Goal: Information Seeking & Learning: Understand process/instructions

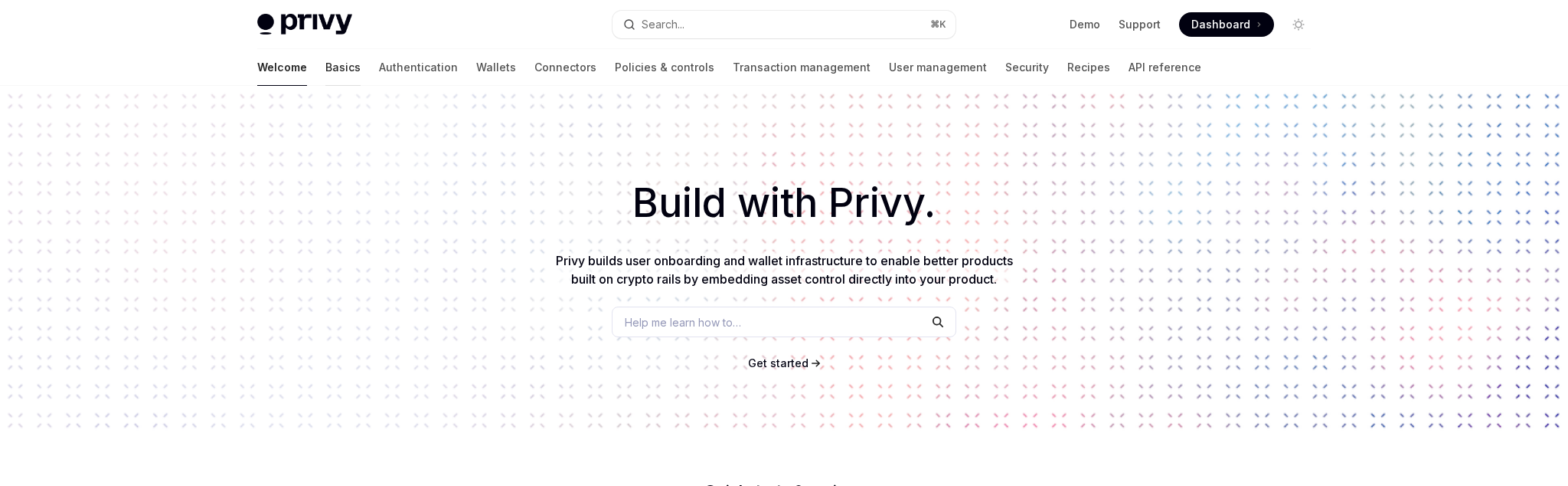
click at [326, 70] on link "Basics" at bounding box center [343, 67] width 35 height 37
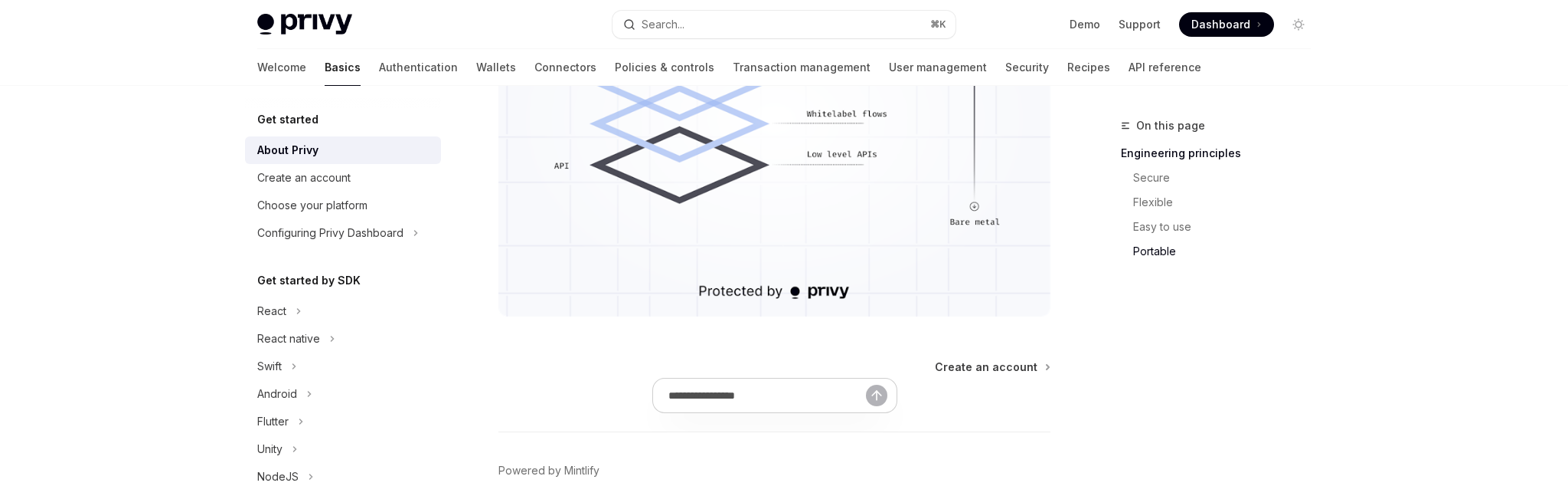
scroll to position [1539, 0]
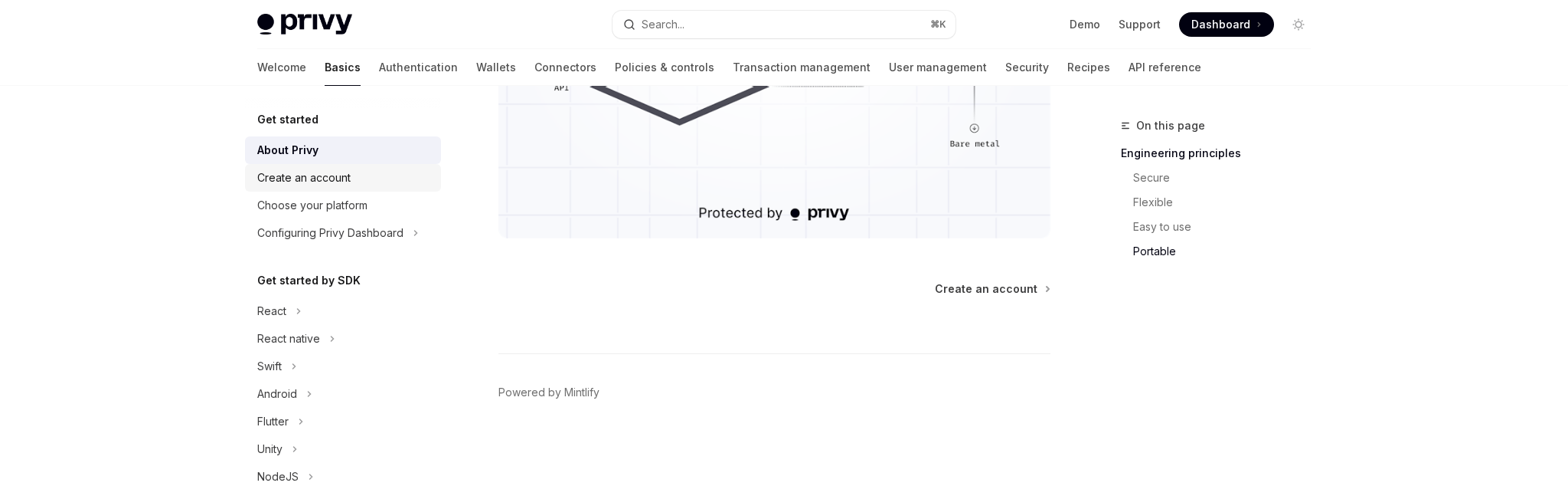
click at [318, 182] on div "Create an account" at bounding box center [303, 177] width 93 height 18
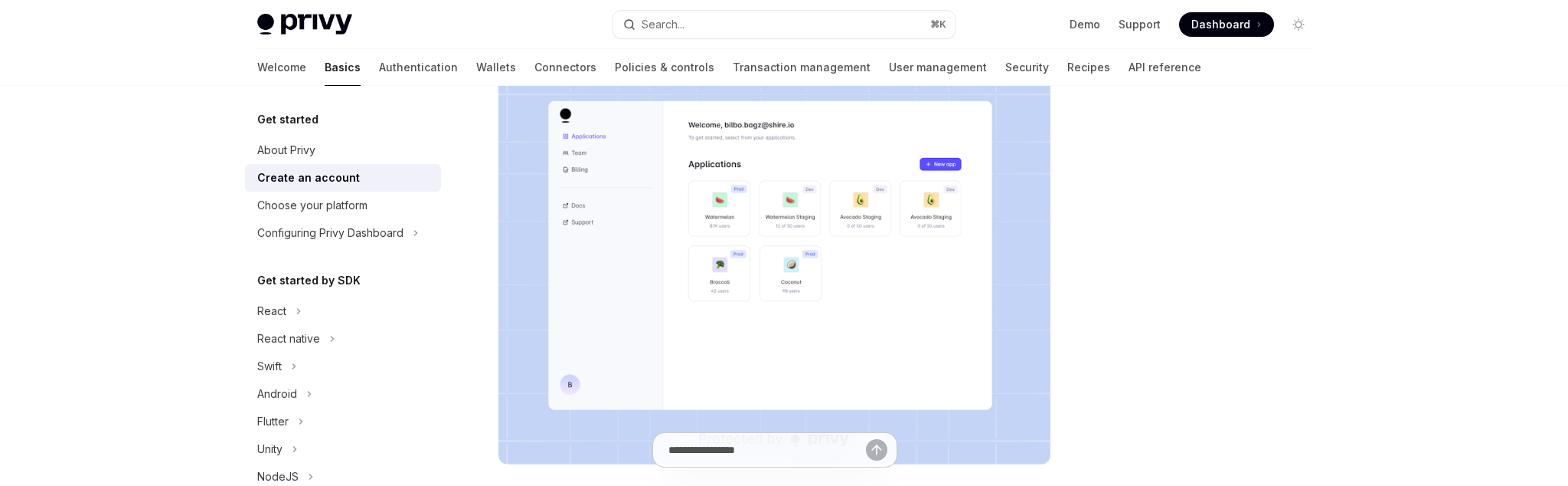
scroll to position [497, 0]
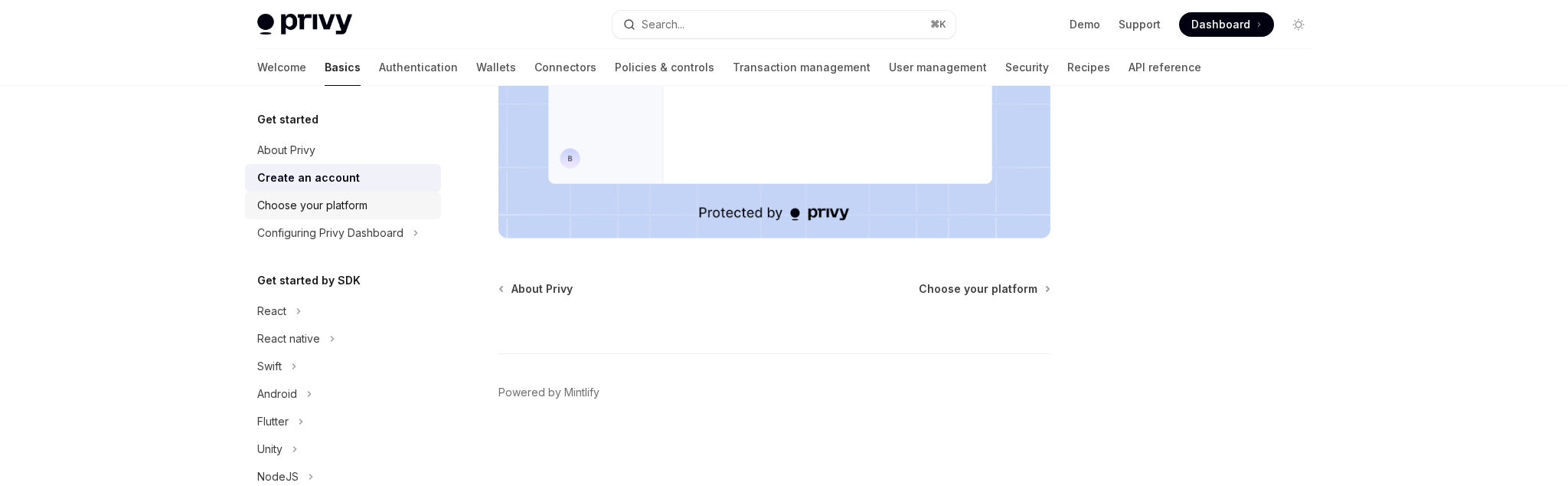
click at [340, 204] on div "Choose your platform" at bounding box center [312, 205] width 110 height 18
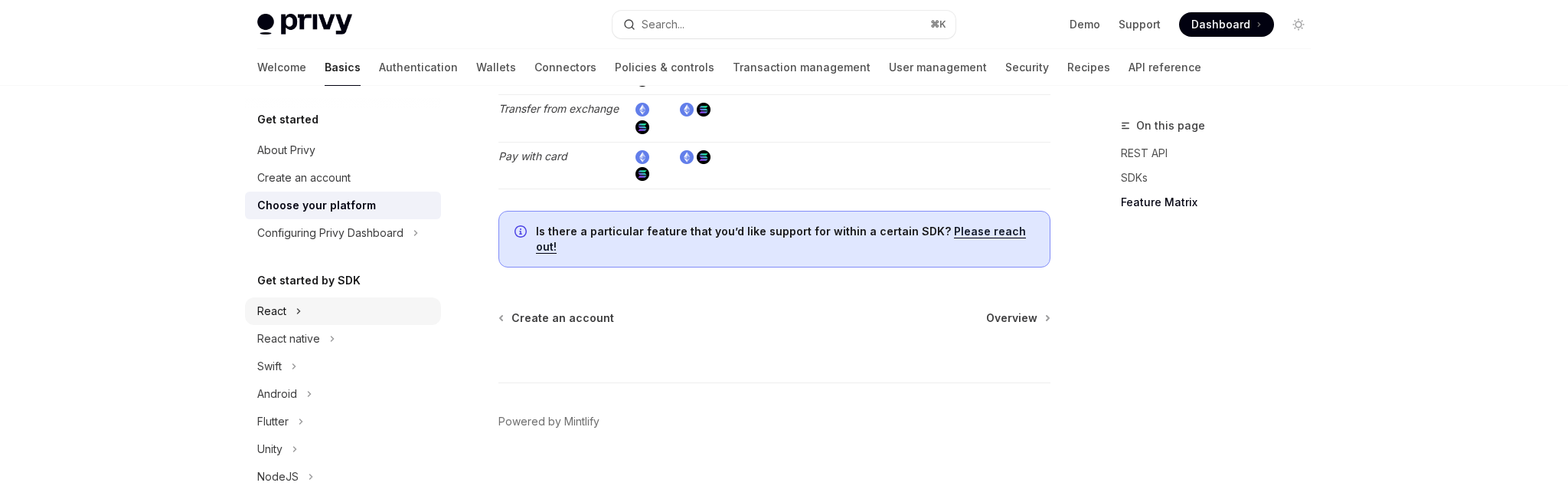
click at [299, 309] on icon "Toggle React section" at bounding box center [298, 311] width 6 height 18
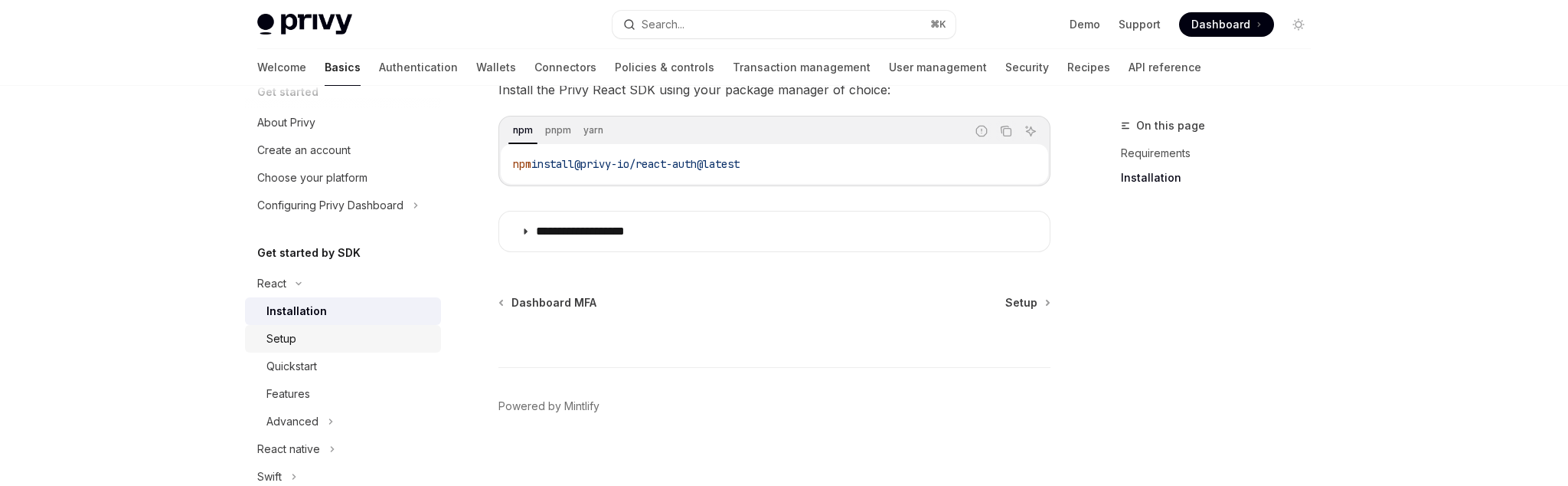
scroll to position [30, 0]
click at [298, 338] on div "Setup" at bounding box center [349, 337] width 166 height 18
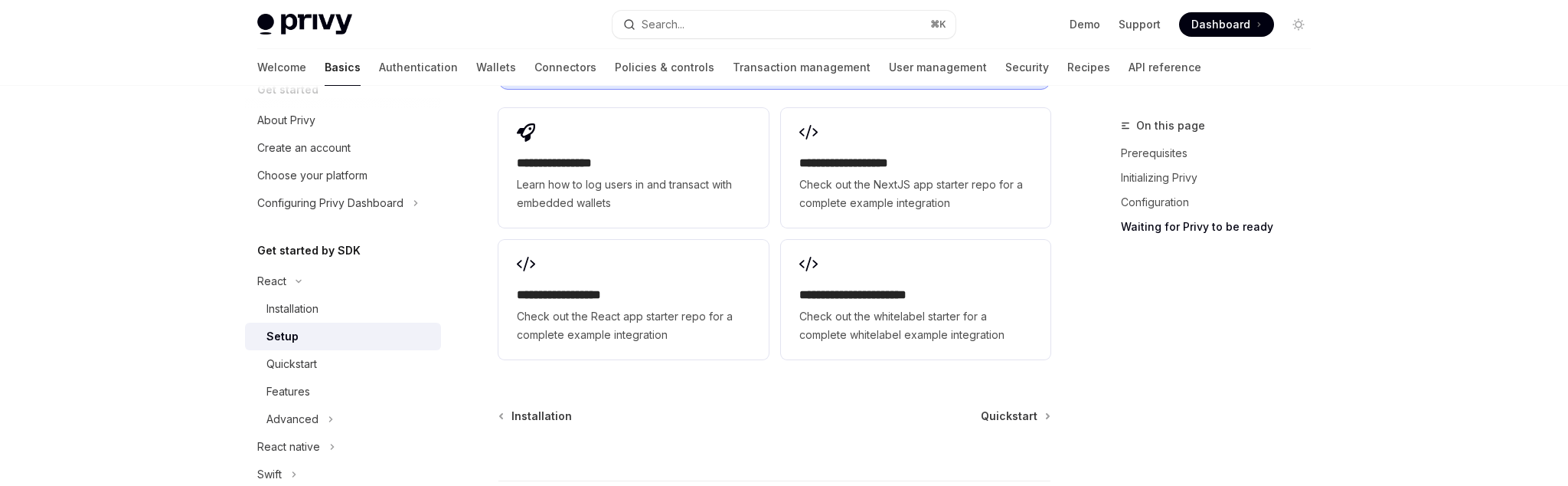
scroll to position [2049, 0]
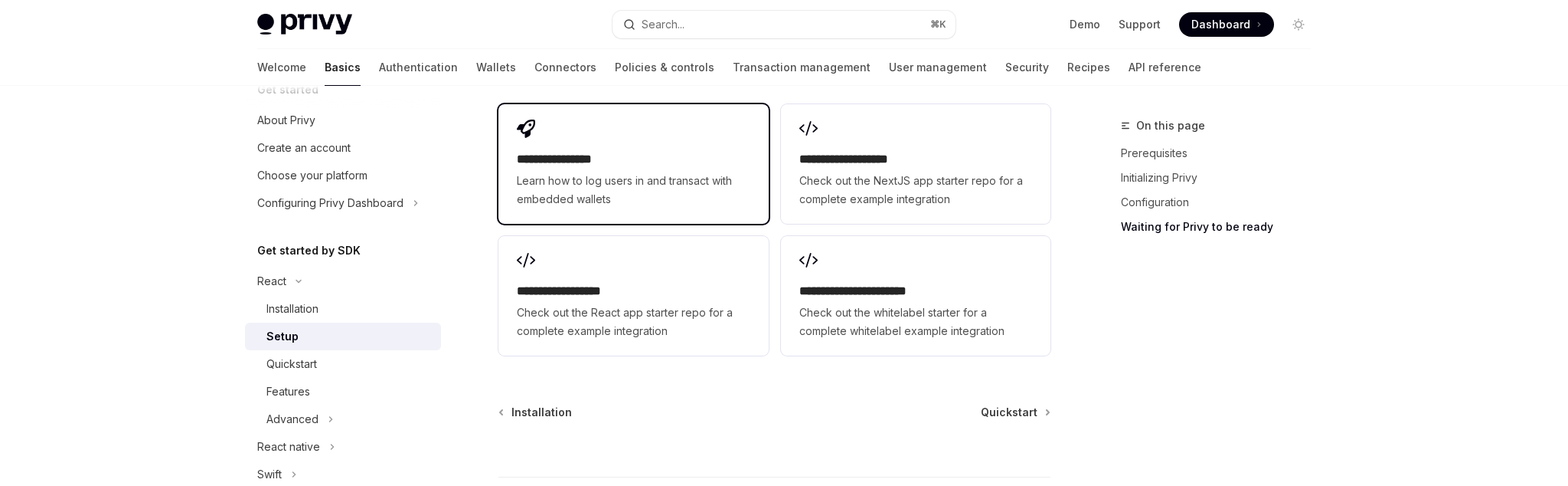
click at [584, 196] on span "Learn how to log users in and transact with embedded wallets" at bounding box center [633, 190] width 232 height 37
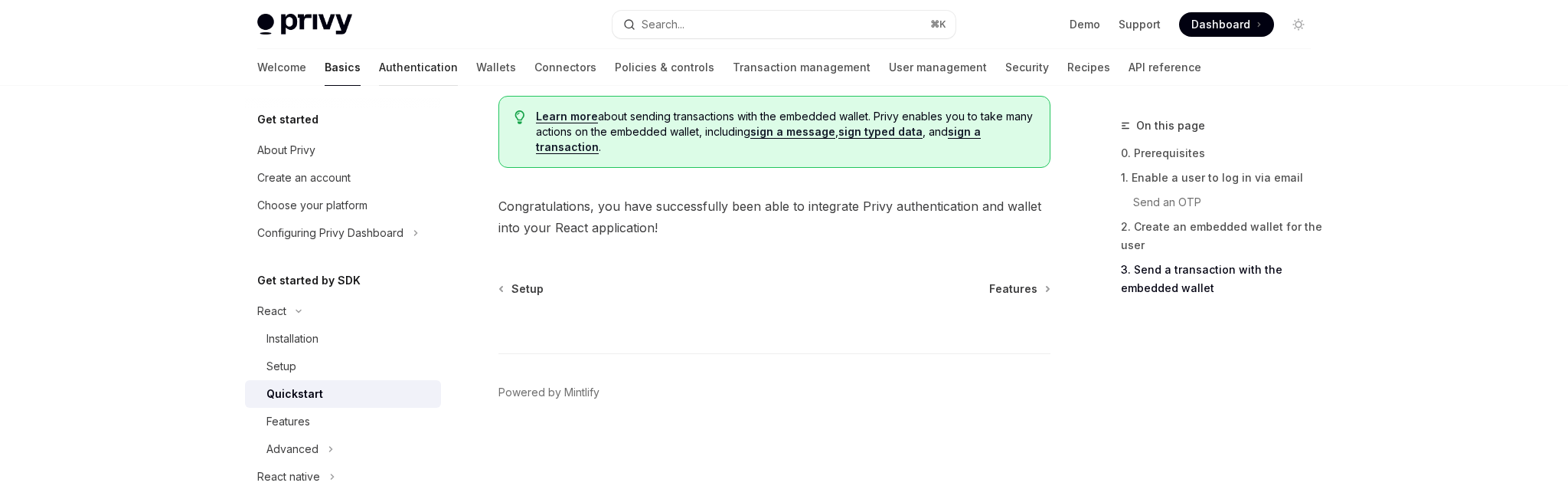
click at [379, 66] on link "Authentication" at bounding box center [419, 67] width 79 height 37
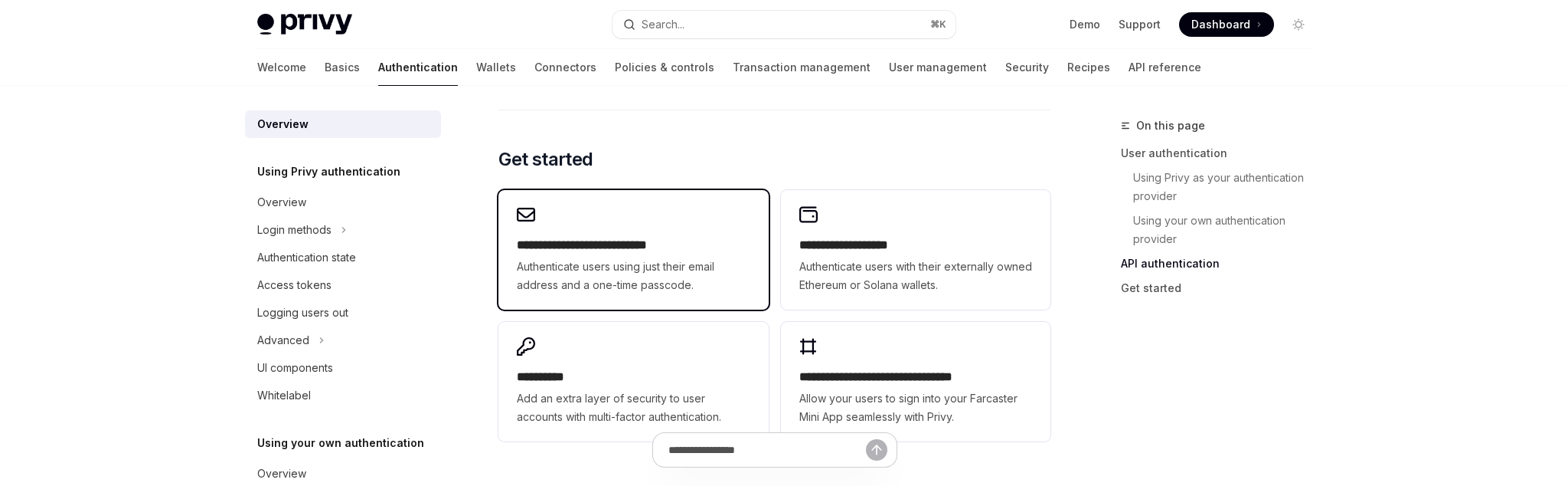
scroll to position [1297, 0]
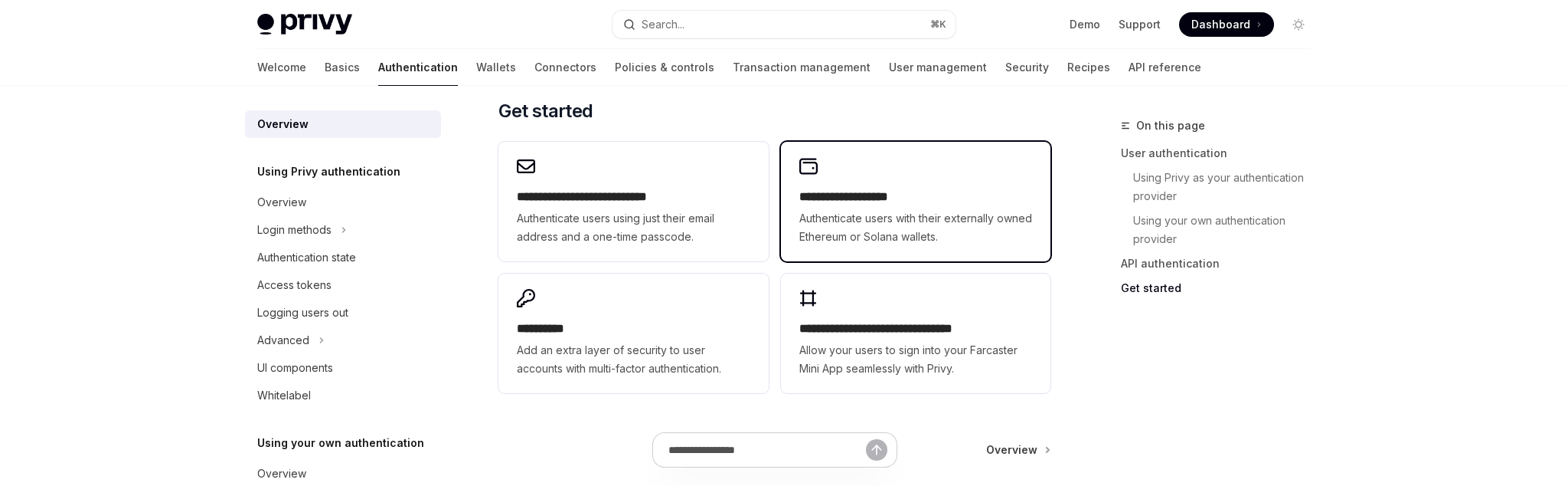
click at [836, 233] on span "Authenticate users with their externally owned Ethereum or Solana wallets." at bounding box center [916, 228] width 232 height 37
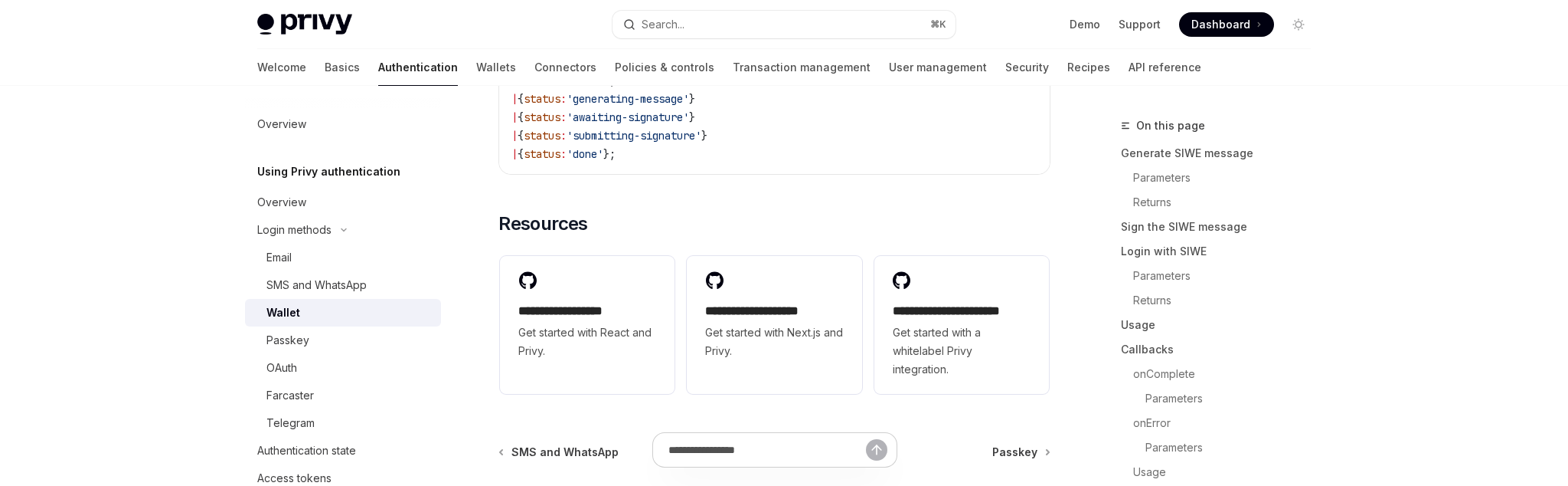
scroll to position [4072, 0]
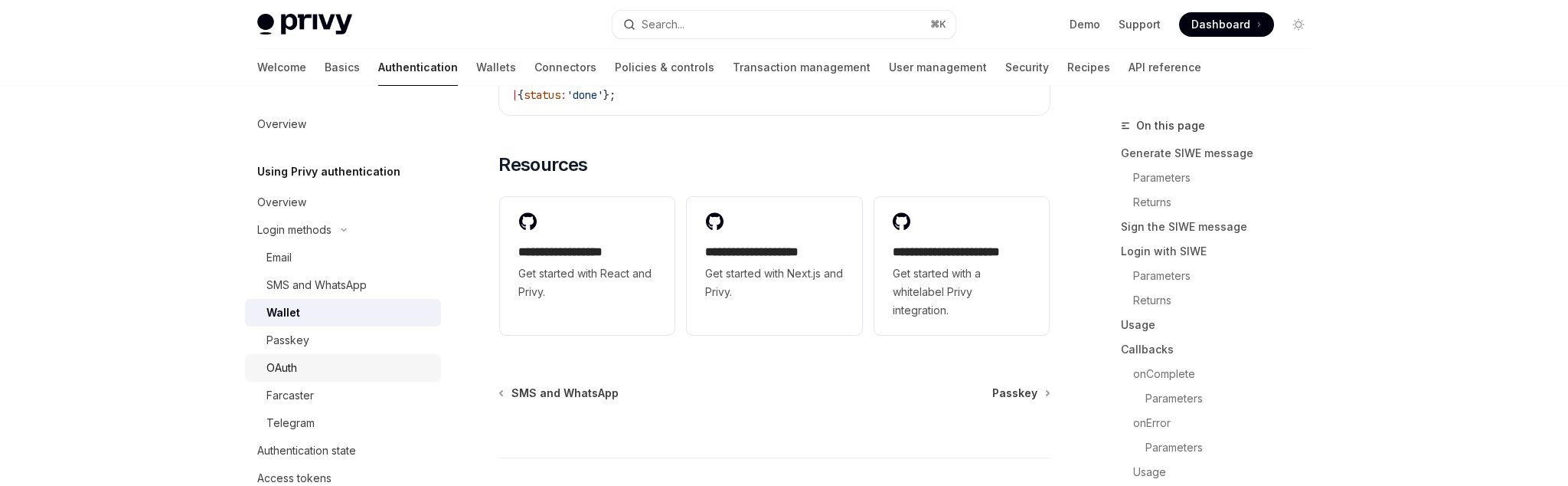
click at [313, 370] on div "OAuth" at bounding box center [349, 368] width 166 height 18
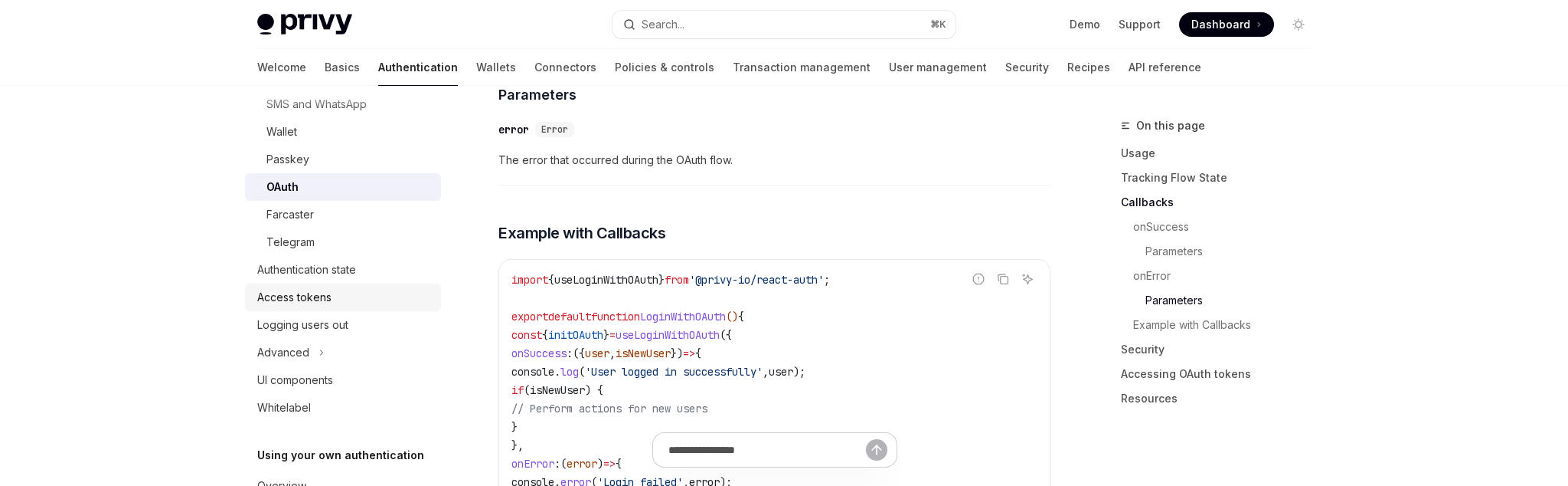
scroll to position [184, 0]
click at [361, 323] on div "Logging users out" at bounding box center [345, 322] width 175 height 18
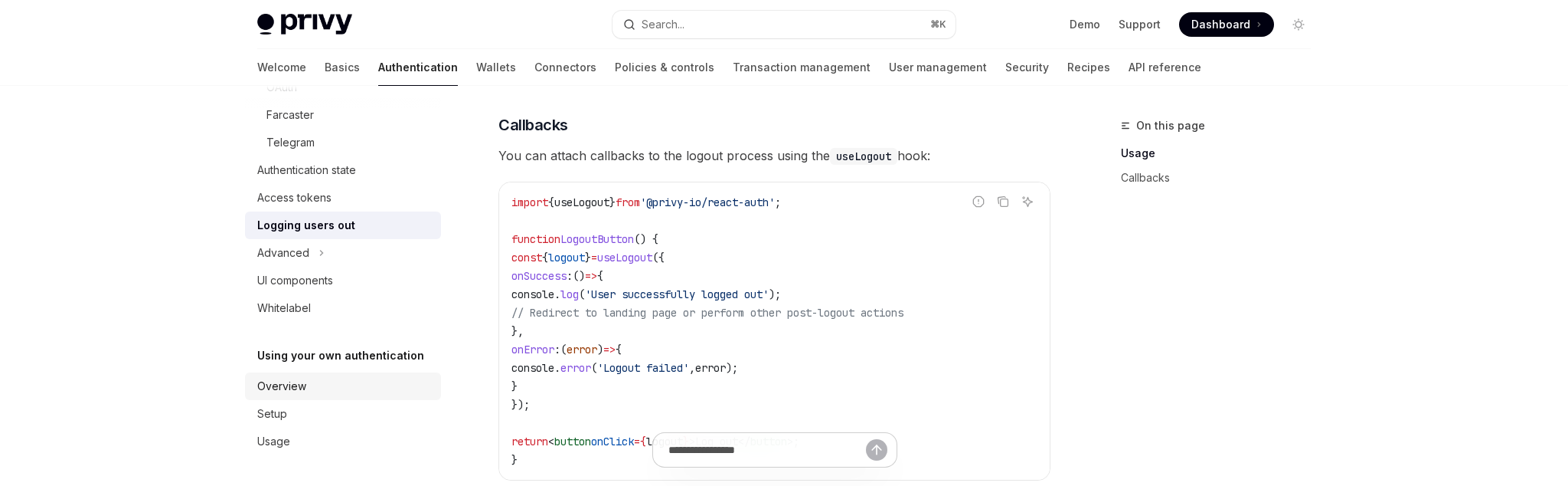
scroll to position [689, 0]
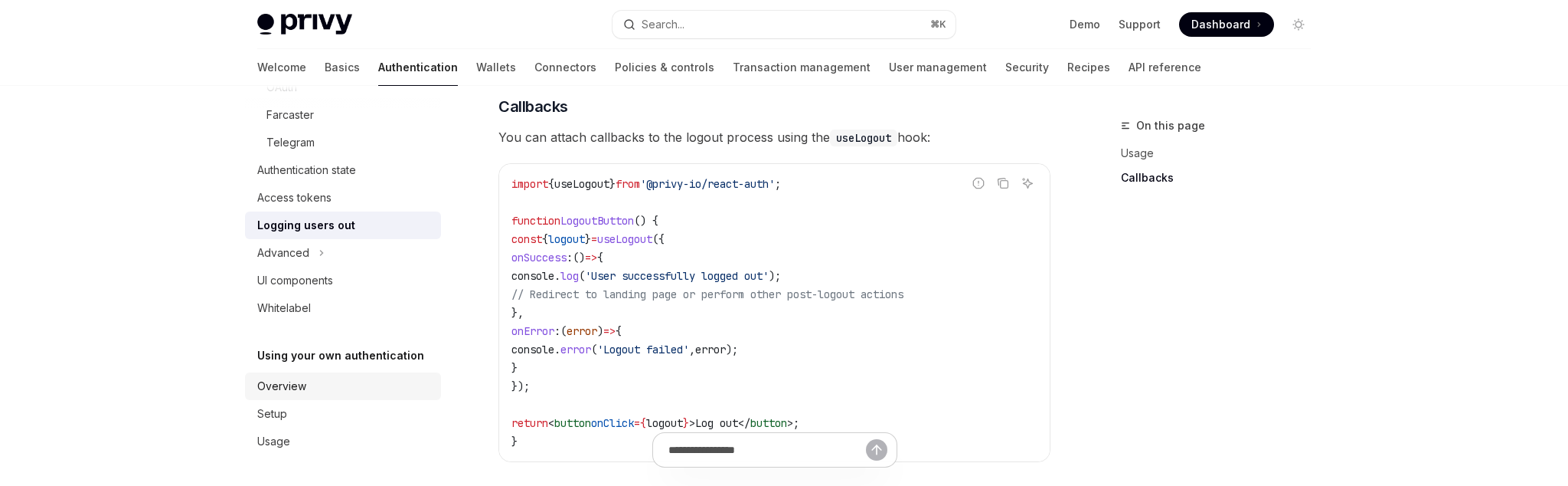
click at [306, 393] on div "Overview" at bounding box center [345, 386] width 175 height 18
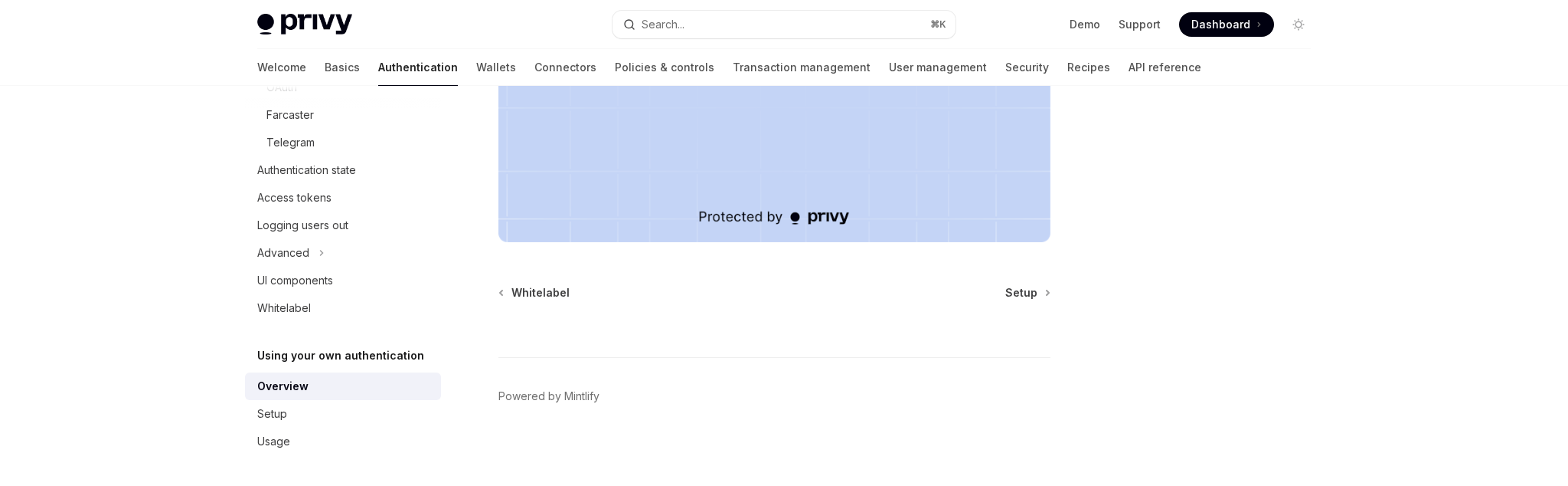
scroll to position [625, 0]
click at [299, 404] on div "Setup" at bounding box center [345, 413] width 175 height 18
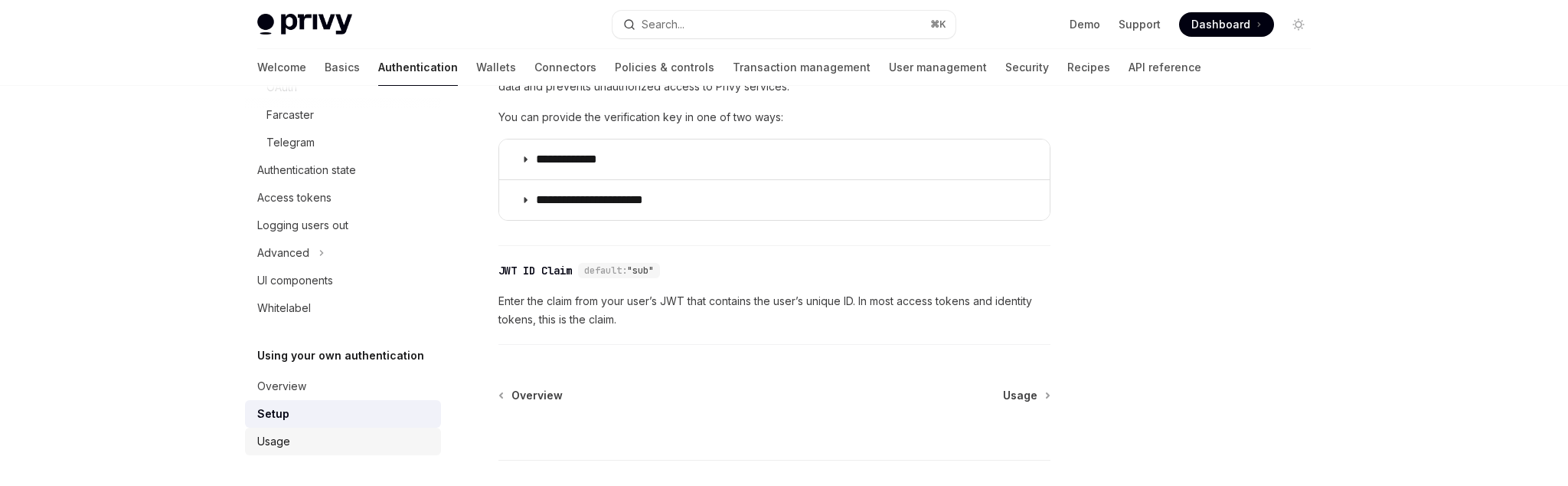
scroll to position [875, 0]
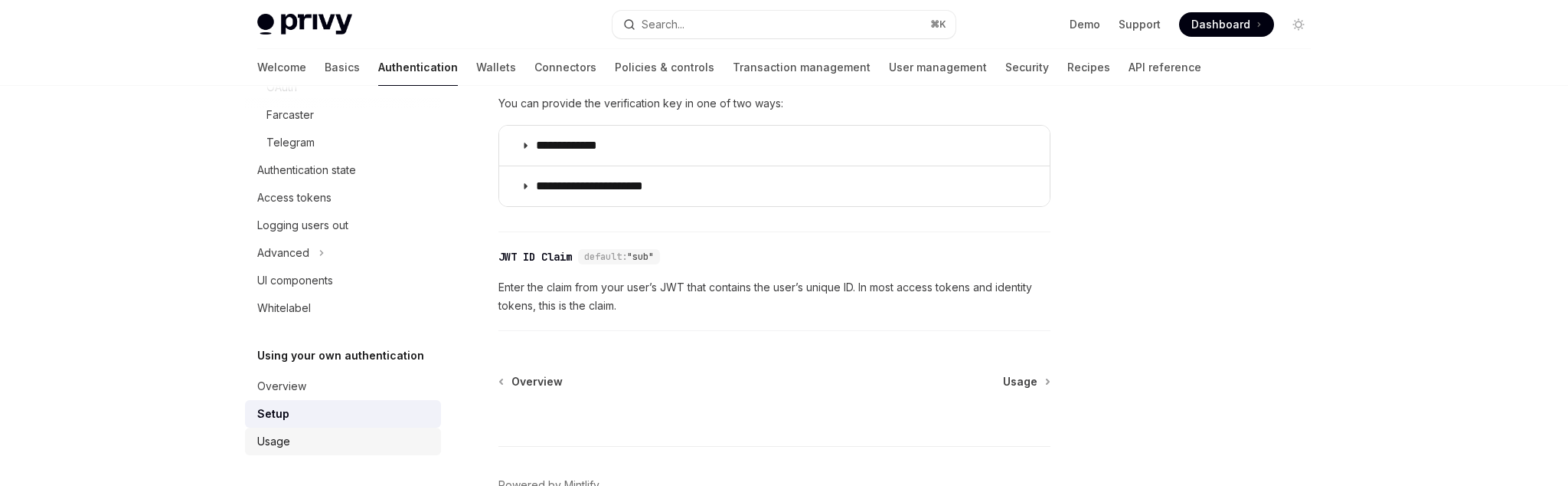
click at [337, 445] on div "Usage" at bounding box center [345, 441] width 175 height 18
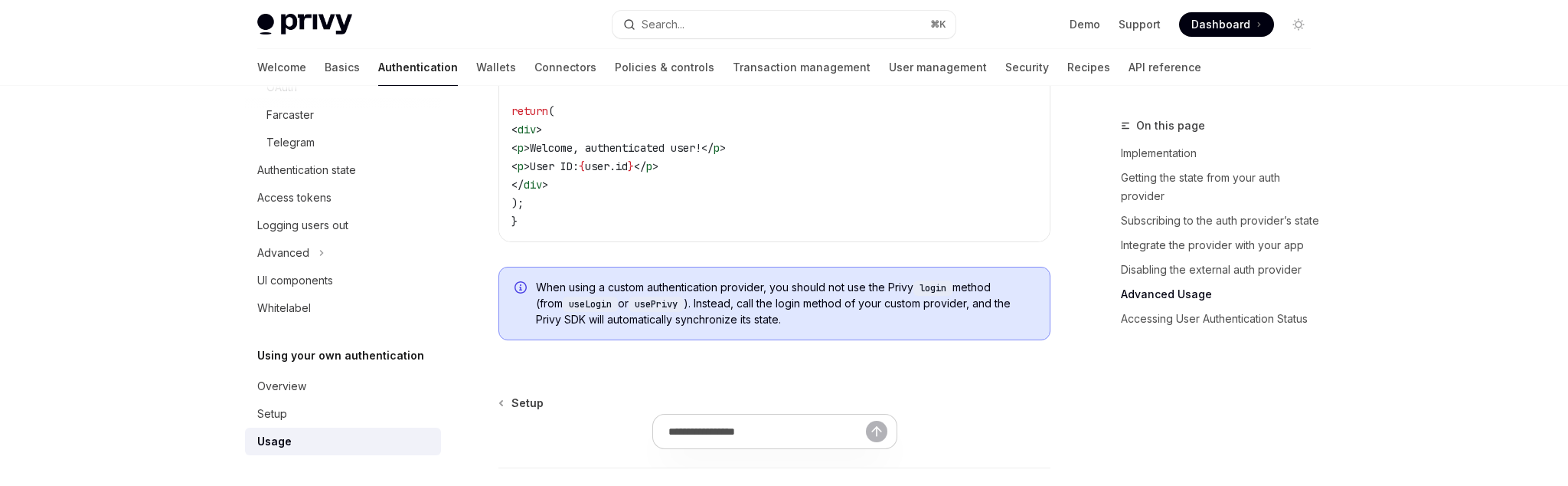
scroll to position [3445, 0]
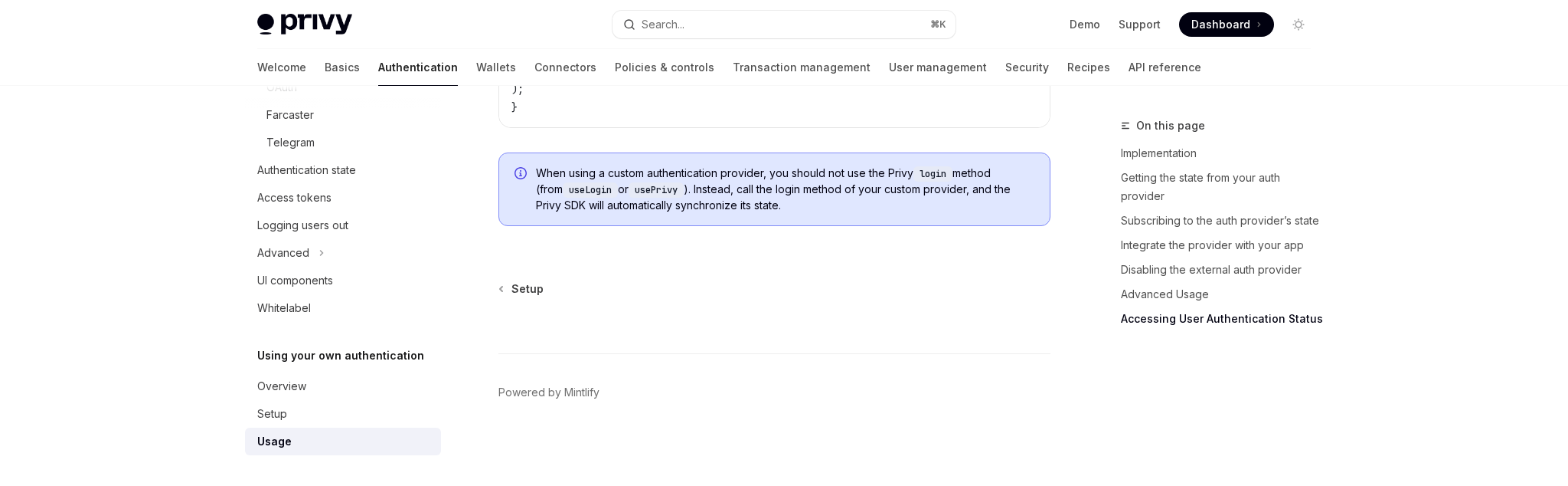
type textarea "*"
